Goal: Information Seeking & Learning: Check status

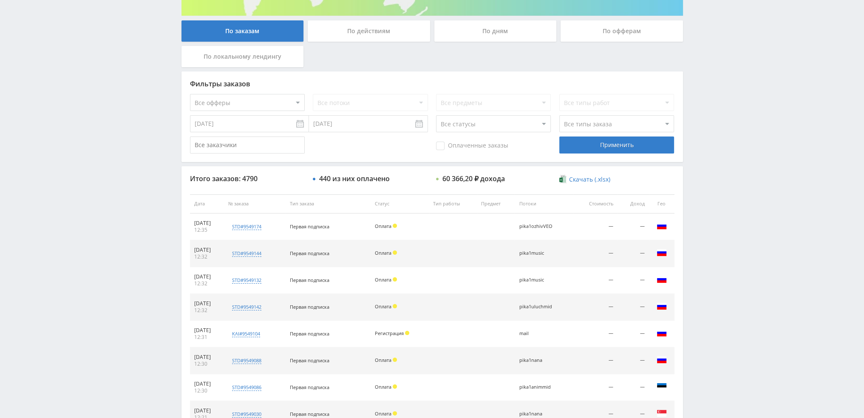
scroll to position [82, 0]
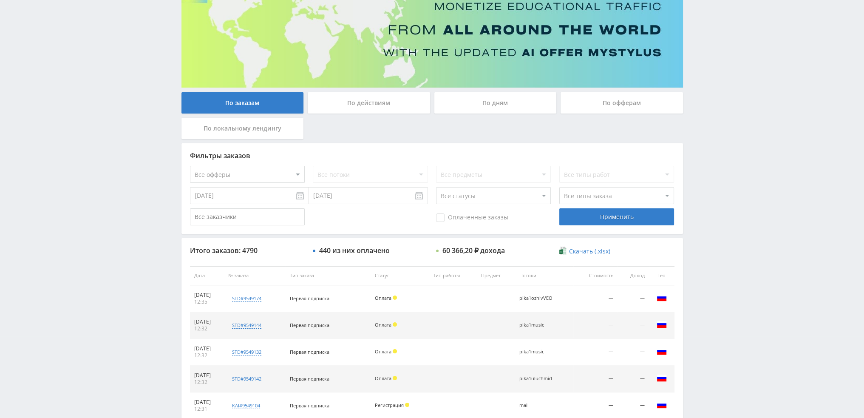
click at [474, 108] on div "По дням" at bounding box center [495, 102] width 122 height 21
click at [0, 0] on input "По дням" at bounding box center [0, 0] width 0 height 0
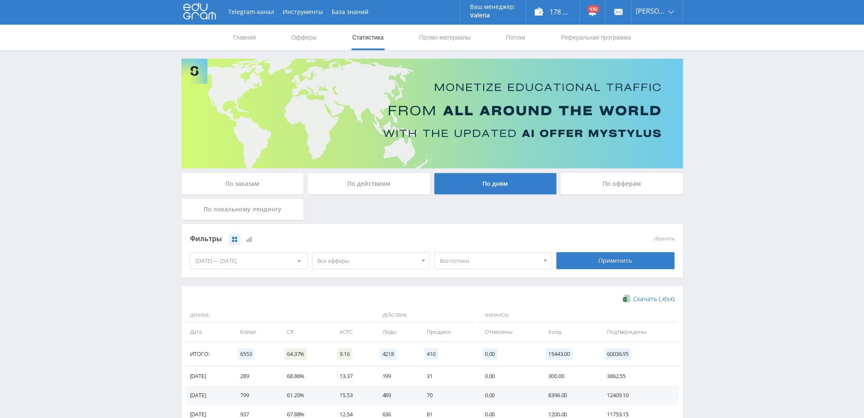
scroll to position [0, 0]
